Goal: Task Accomplishment & Management: Use online tool/utility

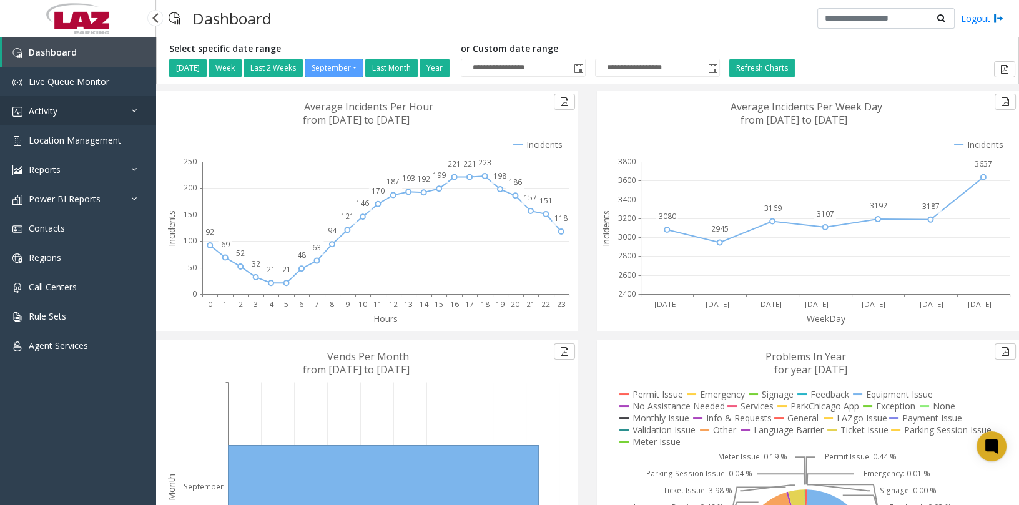
click at [43, 111] on span "Activity" at bounding box center [43, 111] width 29 height 12
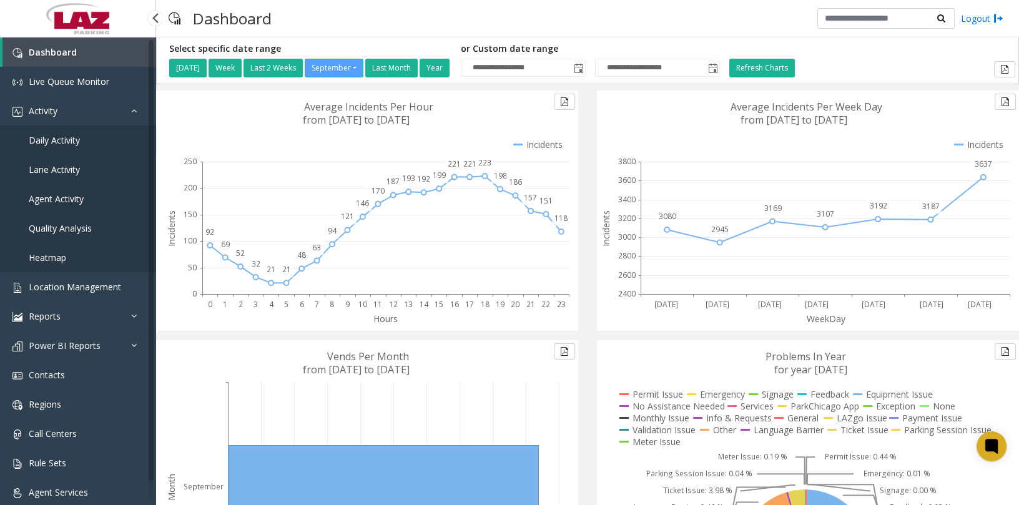
click at [48, 146] on link "Daily Activity" at bounding box center [78, 139] width 156 height 29
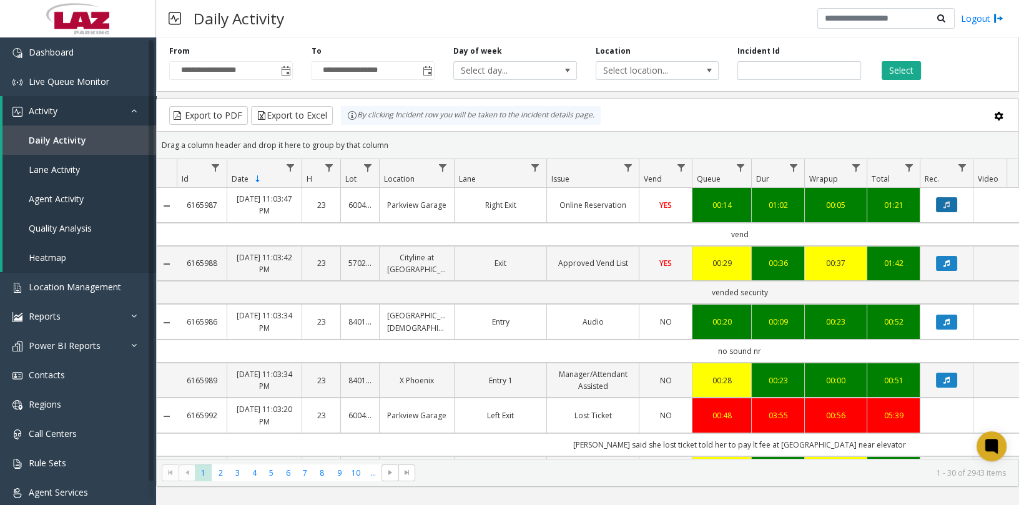
click at [950, 200] on button "Data table" at bounding box center [946, 204] width 21 height 15
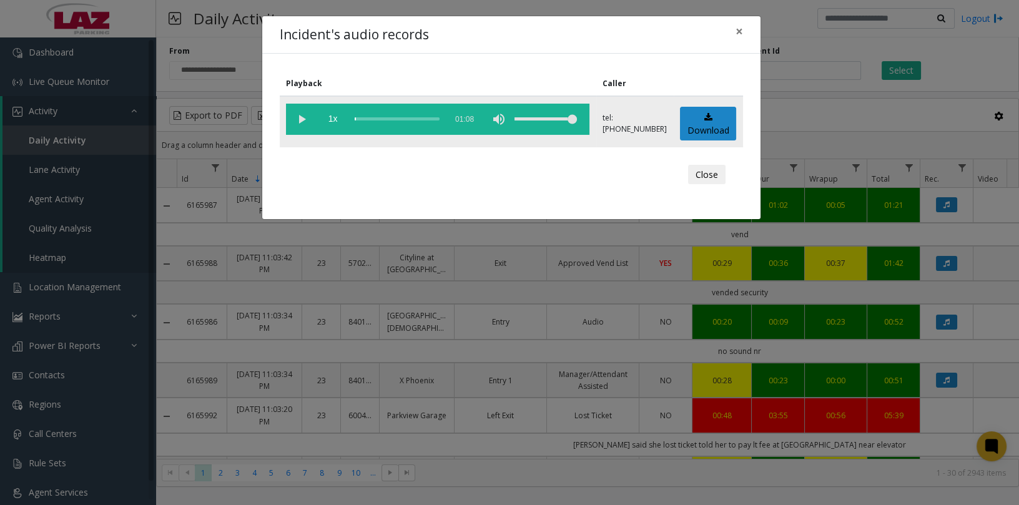
click at [302, 116] on vg-play-pause at bounding box center [301, 119] width 31 height 31
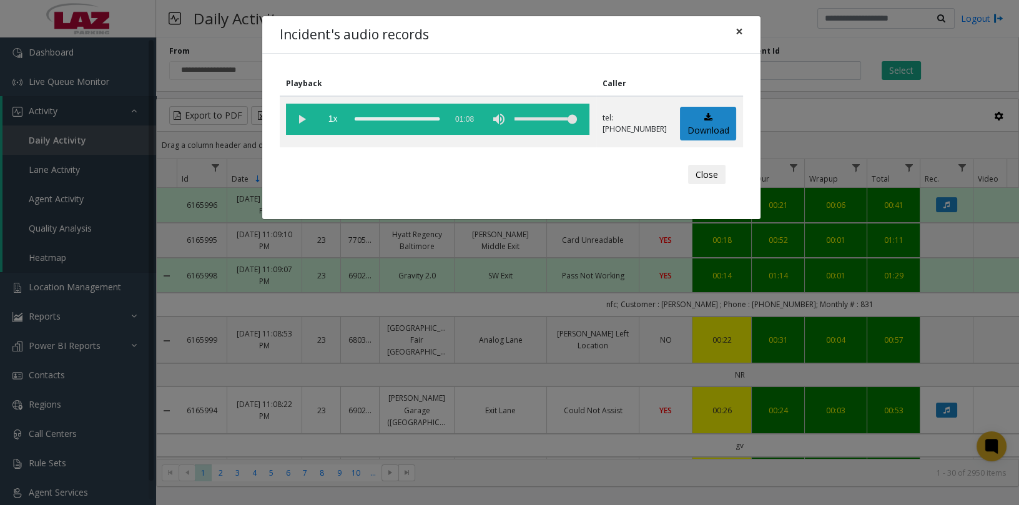
click at [735, 30] on button "×" at bounding box center [739, 31] width 25 height 31
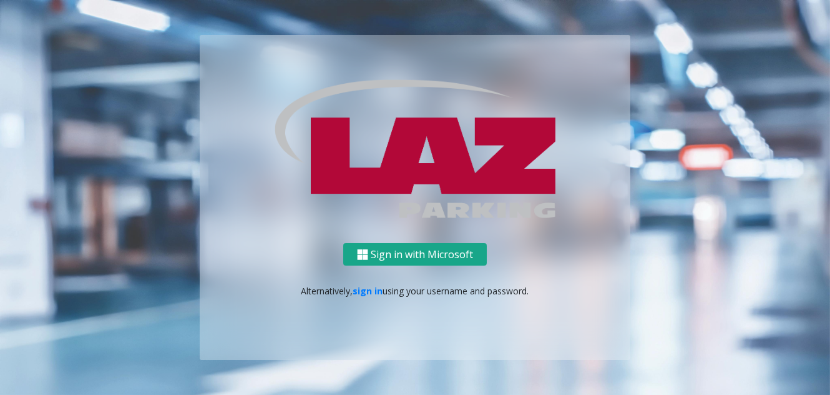
click at [403, 258] on button "Sign in with Microsoft" at bounding box center [415, 254] width 144 height 23
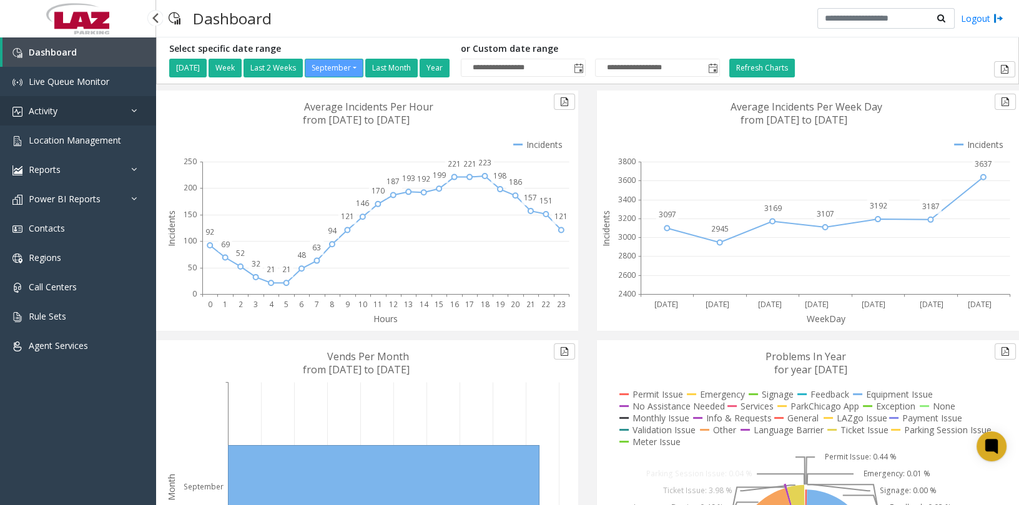
click at [109, 116] on link "Activity" at bounding box center [78, 110] width 156 height 29
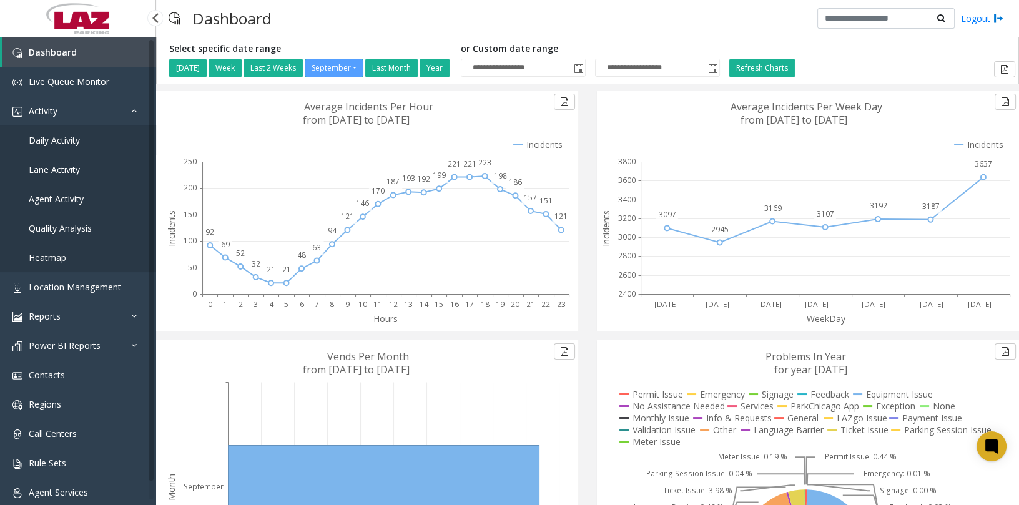
click at [69, 140] on span "Daily Activity" at bounding box center [54, 140] width 51 height 12
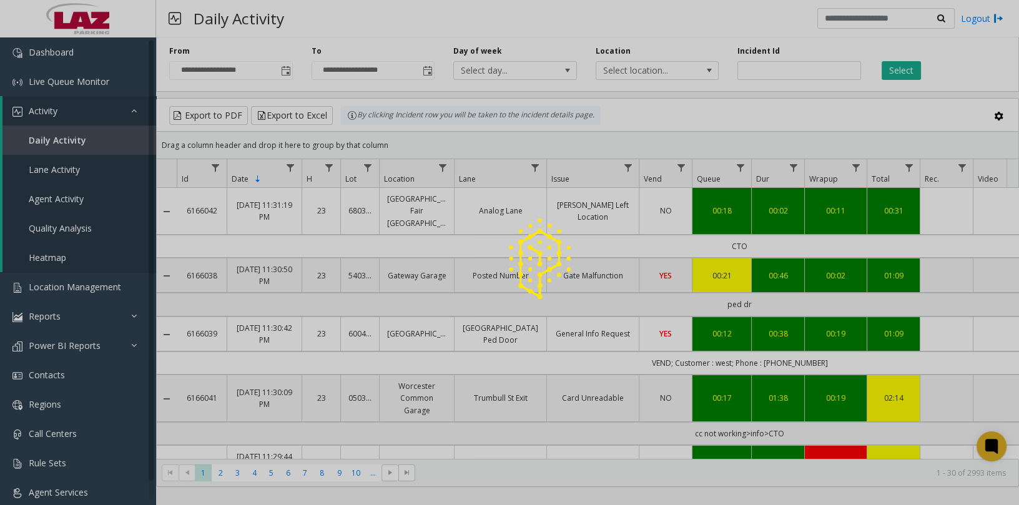
click at [284, 66] on div at bounding box center [509, 252] width 1019 height 505
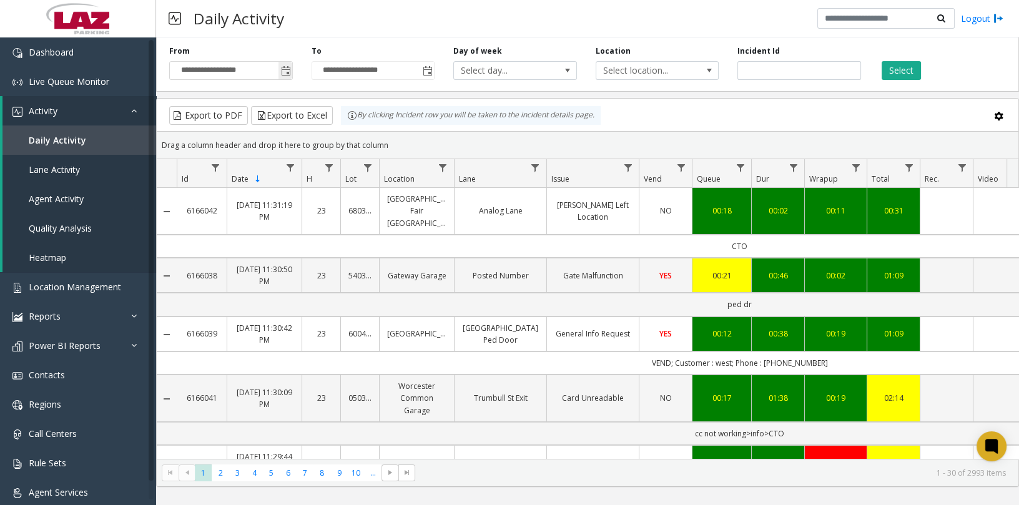
click at [283, 66] on span "Toggle popup" at bounding box center [286, 71] width 10 height 10
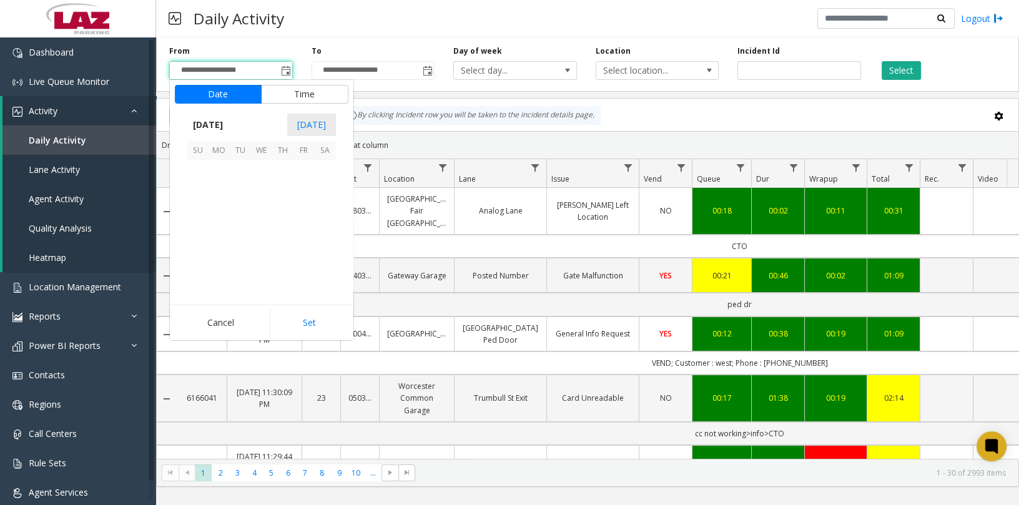
scroll to position [224001, 0]
click at [203, 230] on span "21" at bounding box center [197, 234] width 21 height 21
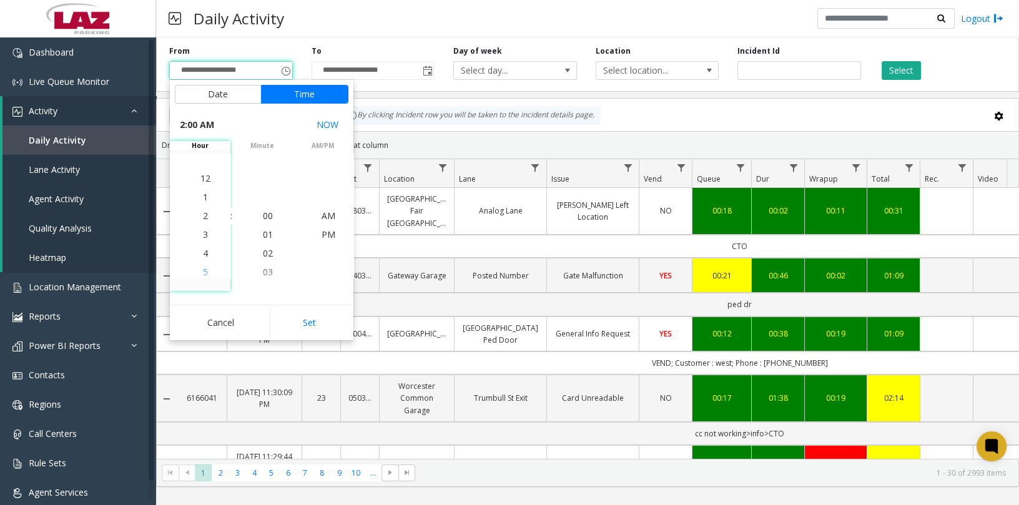
click at [206, 270] on li "5" at bounding box center [206, 272] width 44 height 19
click at [268, 235] on li "01" at bounding box center [268, 234] width 44 height 19
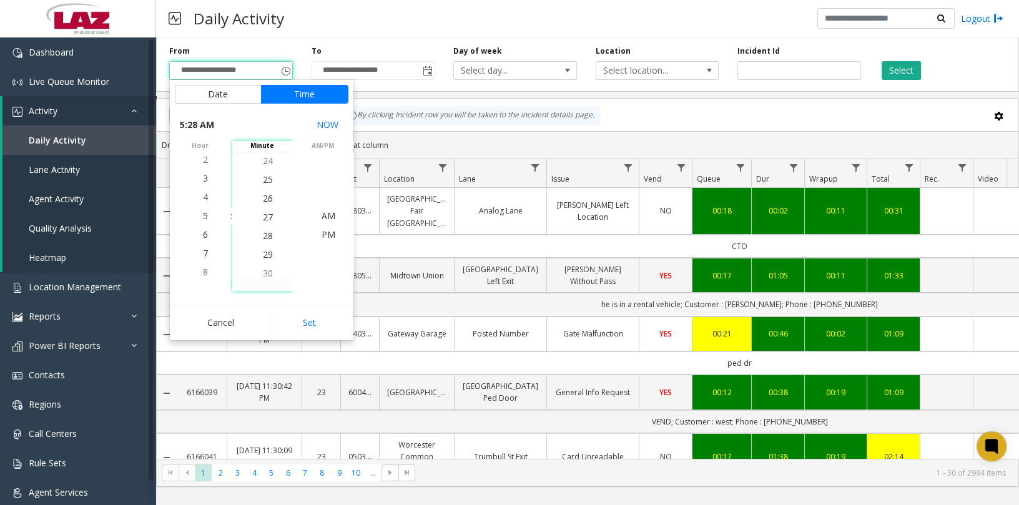
scroll to position [524, 0]
click at [266, 253] on span "30" at bounding box center [268, 254] width 10 height 12
click at [331, 233] on li "PM" at bounding box center [329, 234] width 44 height 19
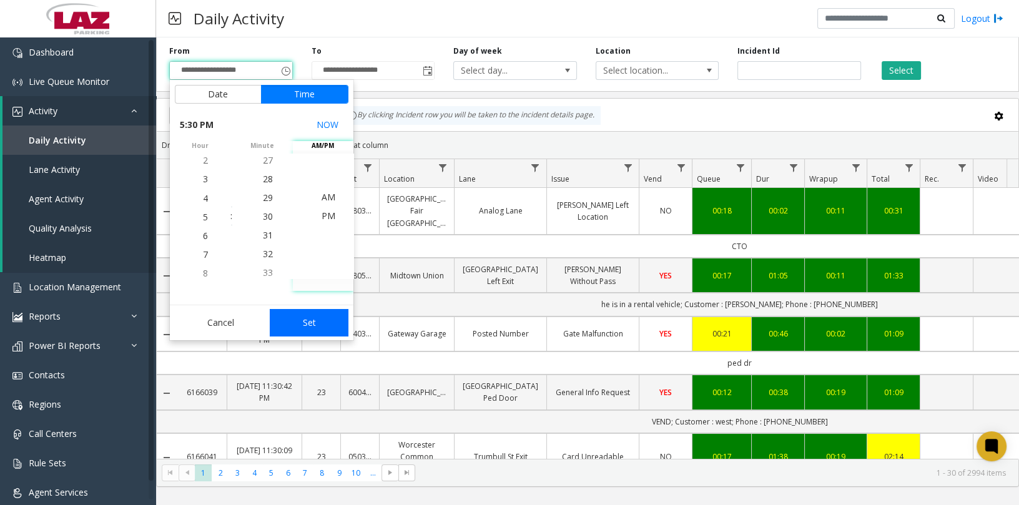
click at [327, 323] on button "Set" at bounding box center [309, 322] width 79 height 27
type input "**********"
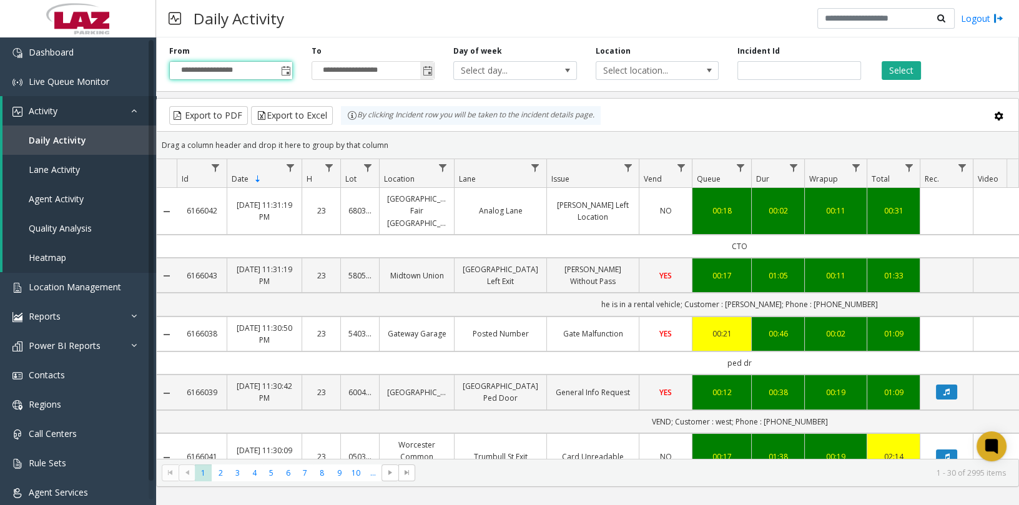
click at [427, 66] on span "Toggle popup" at bounding box center [428, 71] width 10 height 10
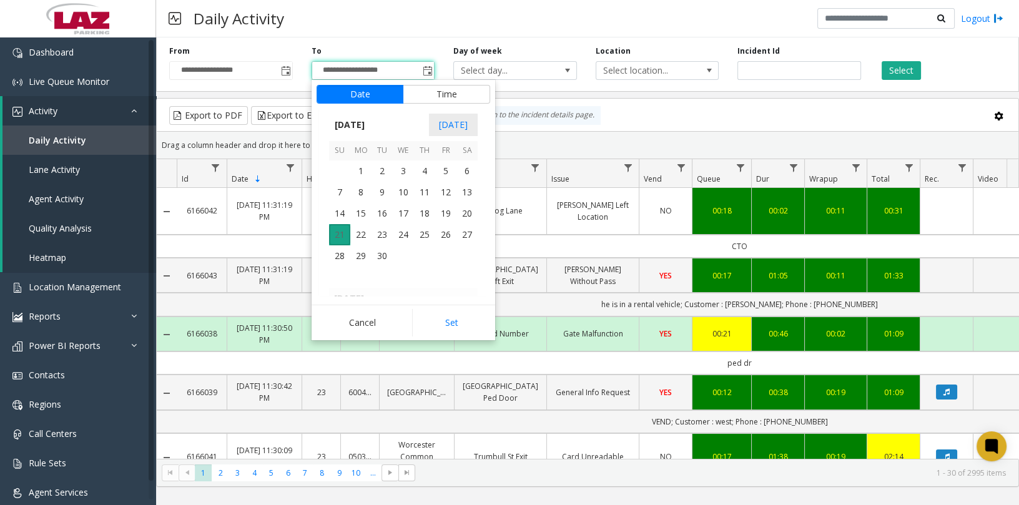
click at [340, 232] on span "21" at bounding box center [339, 234] width 21 height 21
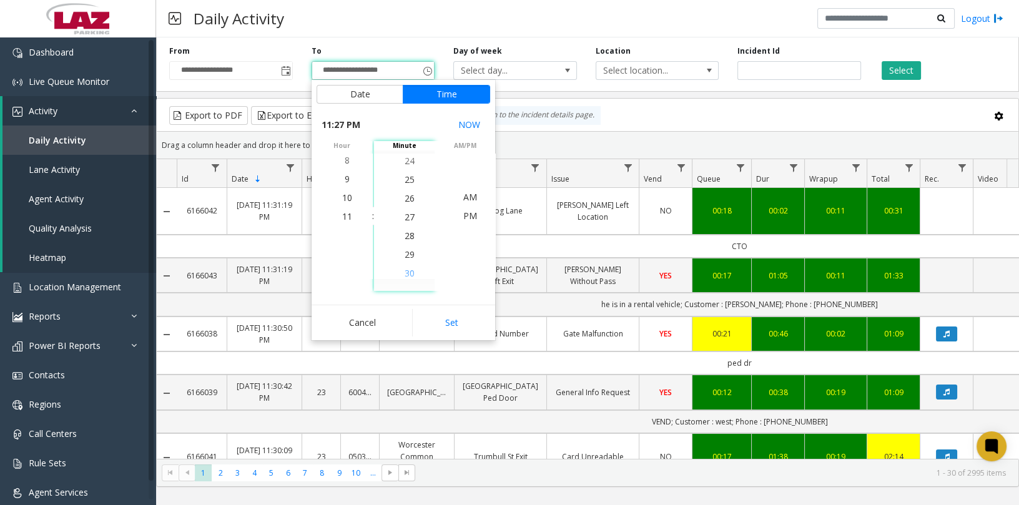
click at [406, 270] on span "30" at bounding box center [410, 273] width 10 height 12
click at [463, 217] on span "PM" at bounding box center [470, 216] width 14 height 12
click at [470, 328] on button "Set" at bounding box center [451, 322] width 79 height 27
type input "**********"
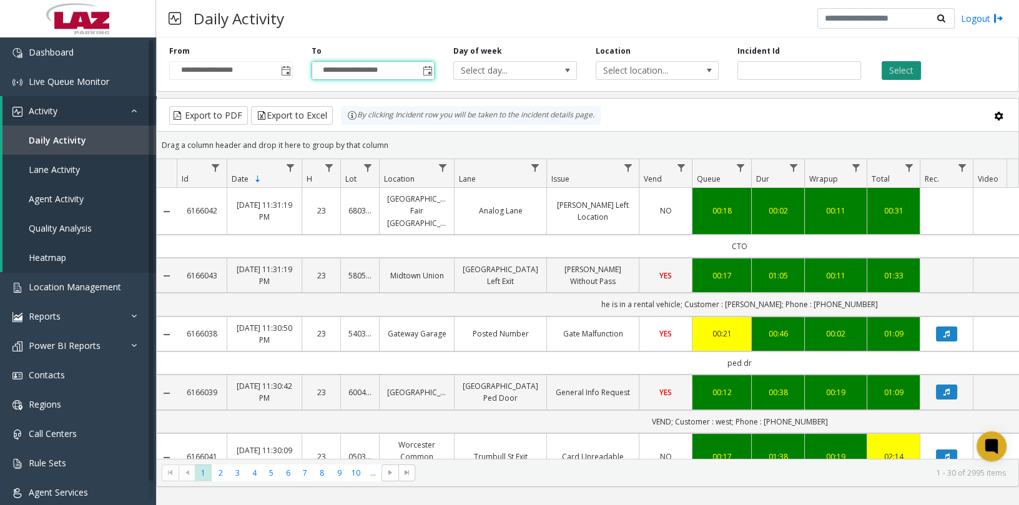
click at [892, 69] on button "Select" at bounding box center [901, 70] width 39 height 19
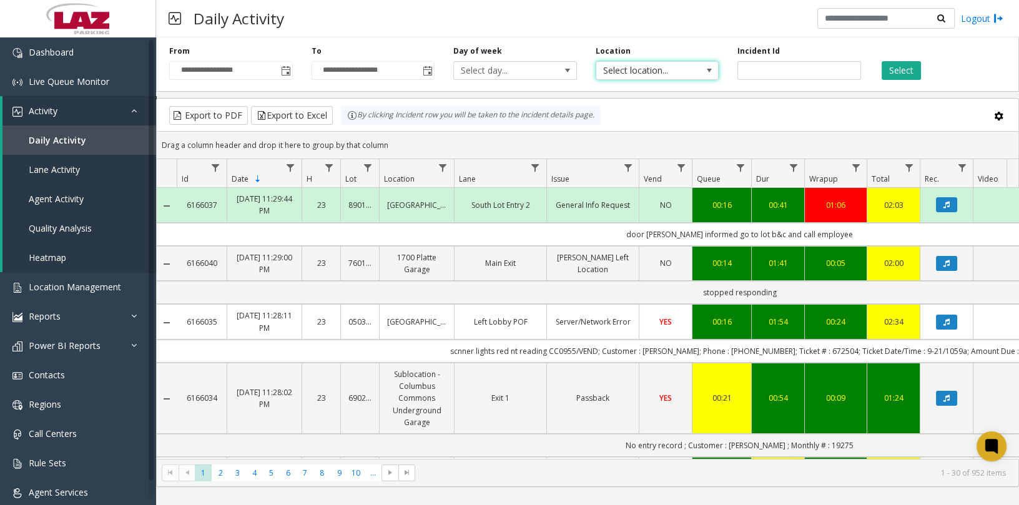
click at [635, 67] on span "Select location..." at bounding box center [644, 70] width 97 height 17
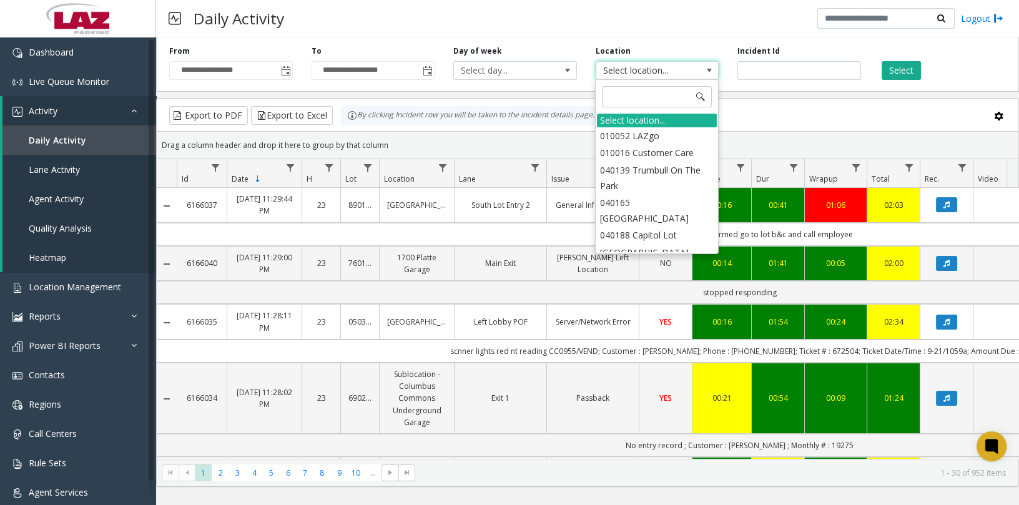
type input "*"
type input "*****"
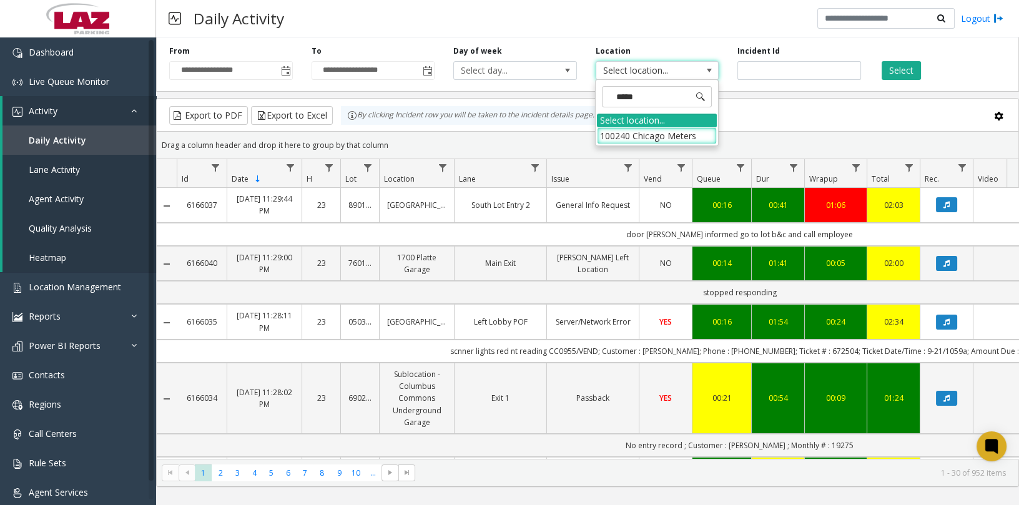
click at [621, 135] on li "100240 Chicago Meters" at bounding box center [657, 135] width 120 height 17
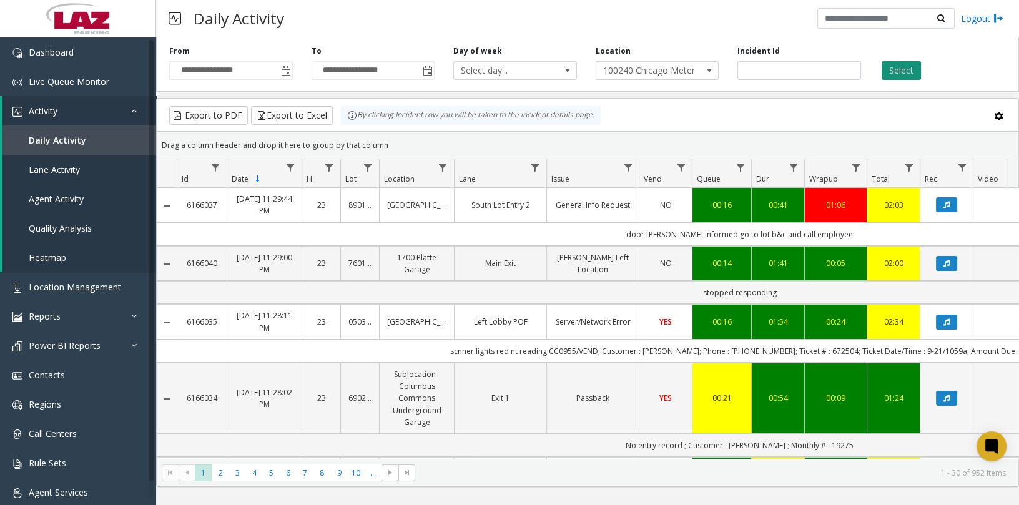
click at [897, 72] on button "Select" at bounding box center [901, 70] width 39 height 19
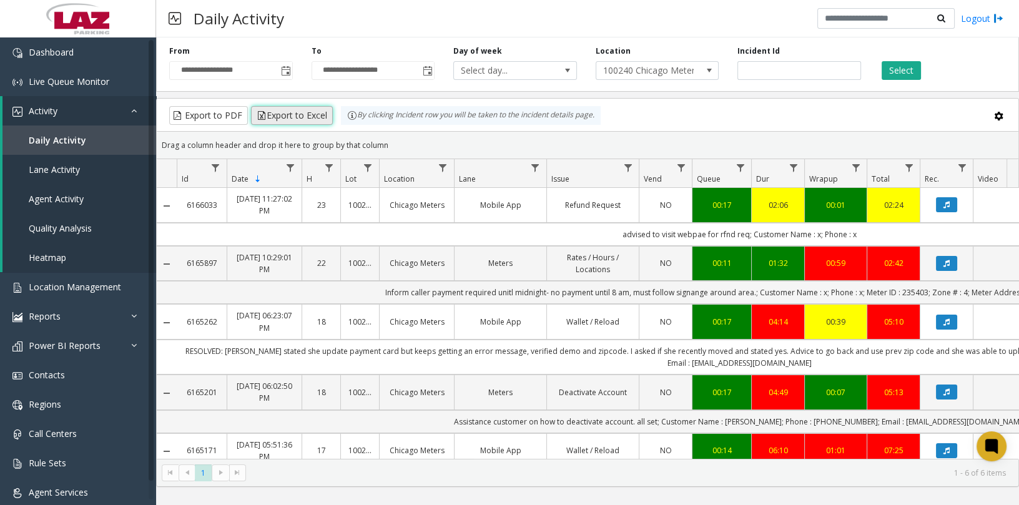
click at [303, 117] on button "Export to Excel" at bounding box center [292, 115] width 82 height 19
click at [707, 73] on span at bounding box center [709, 71] width 10 height 10
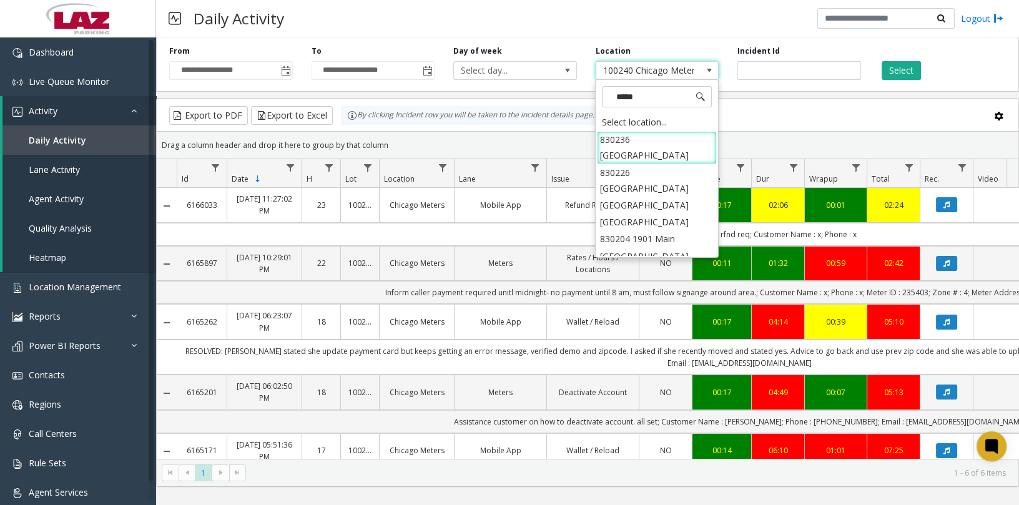
type input "******"
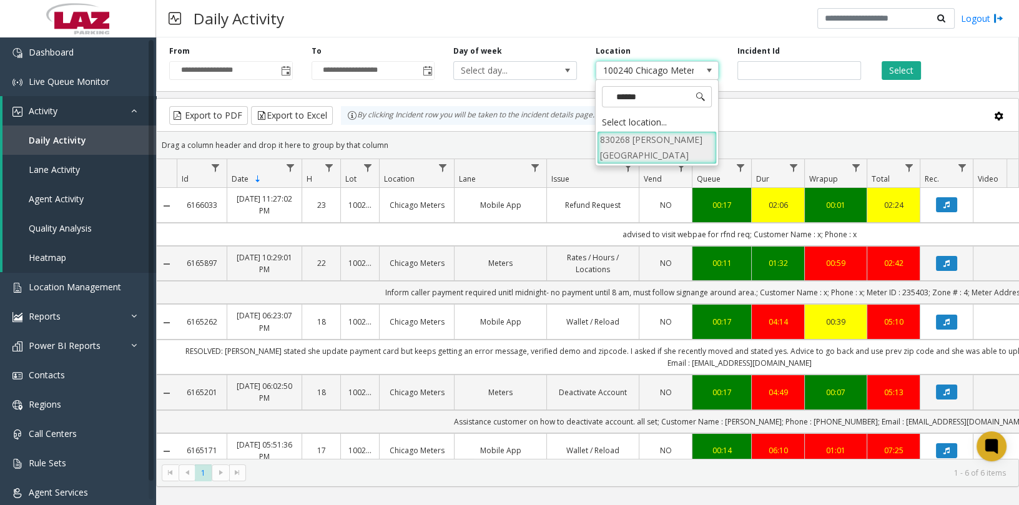
click at [681, 140] on li "830268 Dana Point Harbor" at bounding box center [657, 147] width 120 height 32
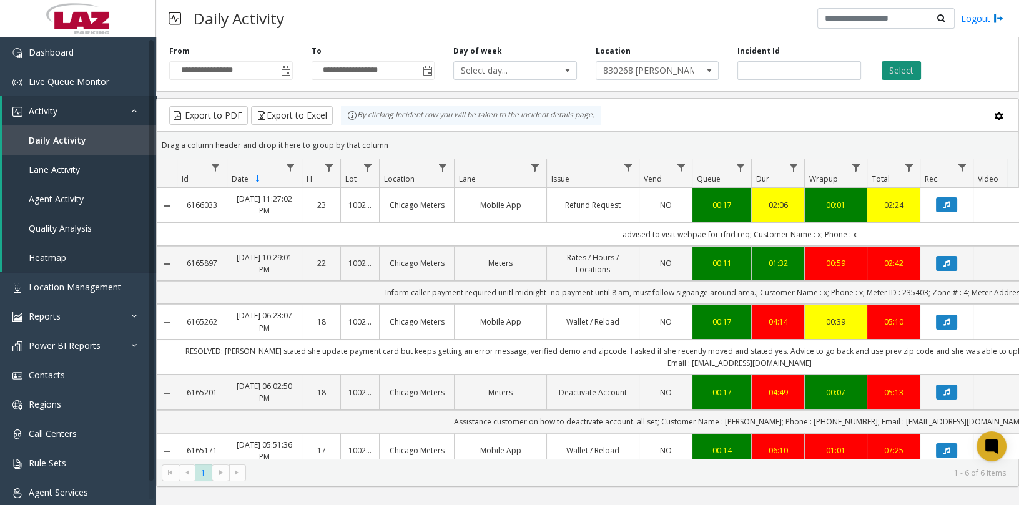
click at [902, 72] on button "Select" at bounding box center [901, 70] width 39 height 19
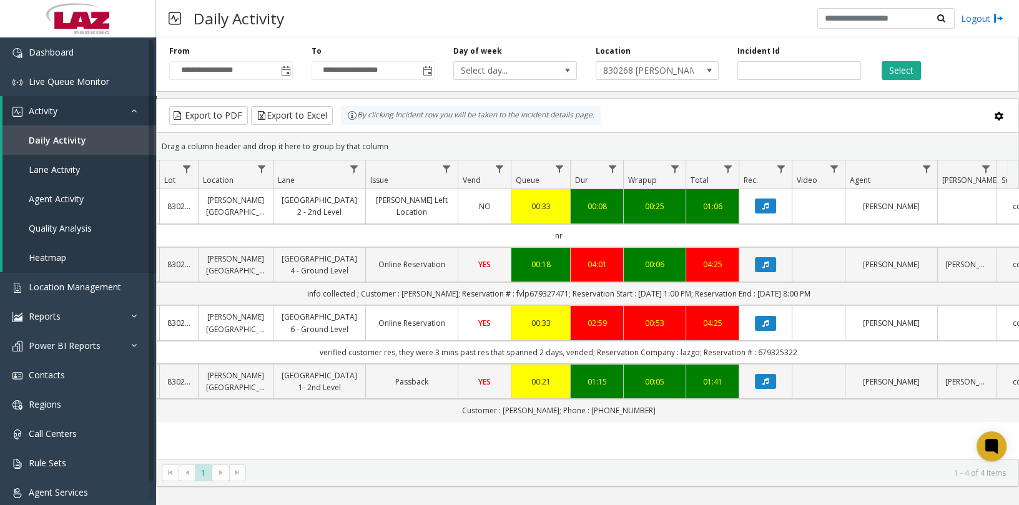
scroll to position [0, 165]
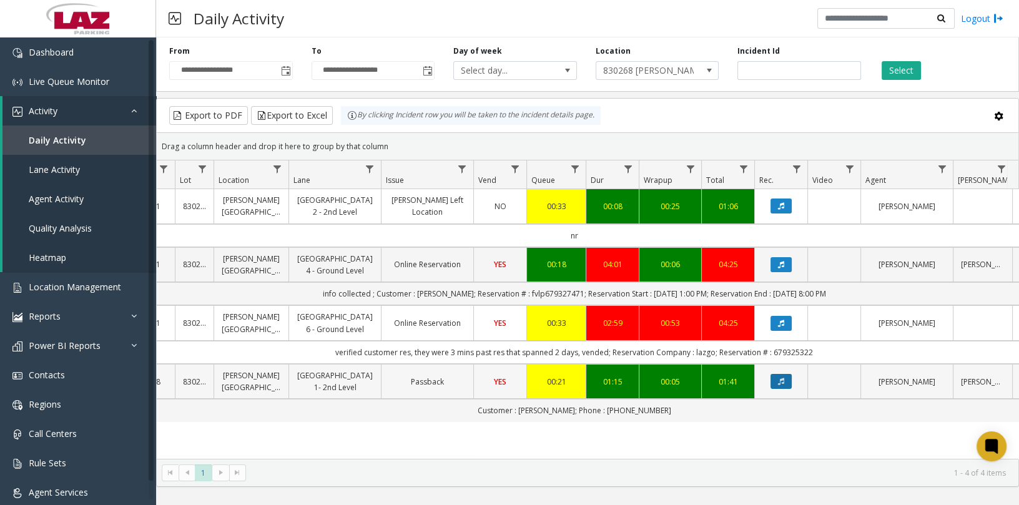
click at [779, 381] on icon "Data table" at bounding box center [781, 381] width 6 height 7
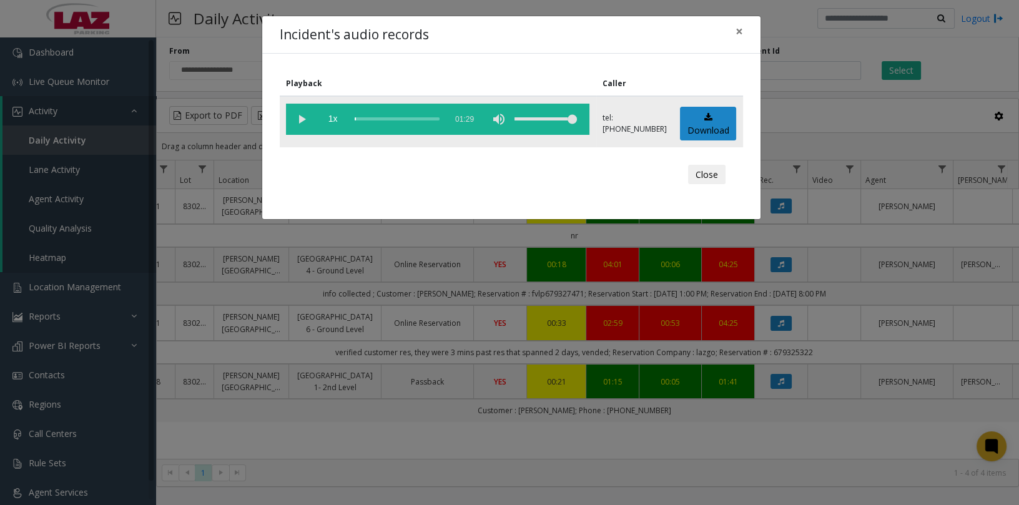
click at [293, 115] on vg-play-pause at bounding box center [301, 119] width 31 height 31
click at [738, 27] on span "×" at bounding box center [738, 30] width 7 height 17
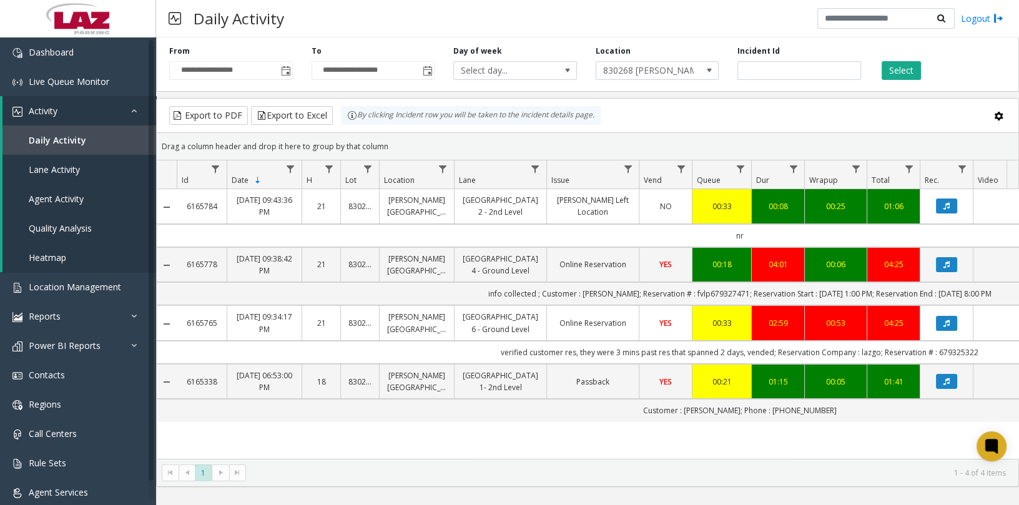
scroll to position [0, 295]
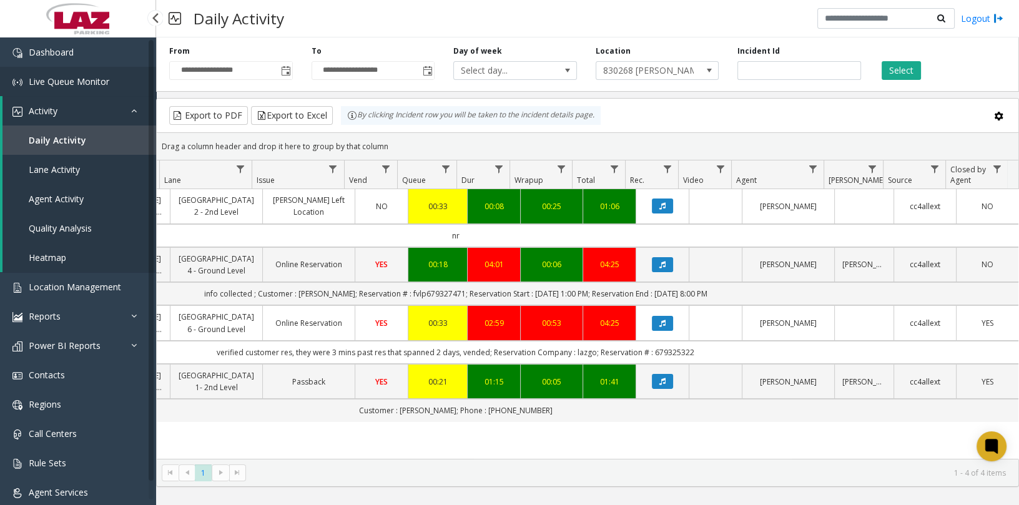
click at [88, 72] on link "Live Queue Monitor" at bounding box center [78, 81] width 156 height 29
